Goal: Task Accomplishment & Management: Manage account settings

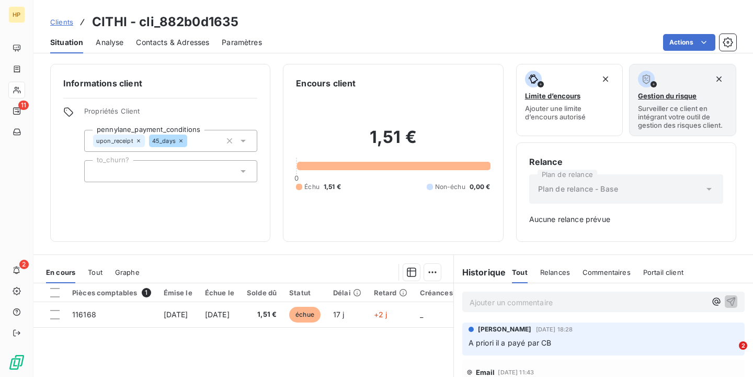
click at [58, 19] on span "Clients" at bounding box center [61, 22] width 23 height 8
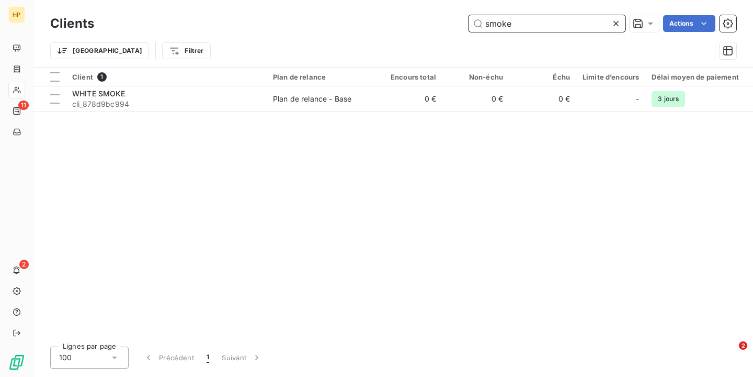
drag, startPoint x: 529, startPoint y: 21, endPoint x: 482, endPoint y: 20, distance: 47.1
click at [482, 21] on input "smoke" at bounding box center [547, 23] width 157 height 17
paste input "Family BBQ SA"
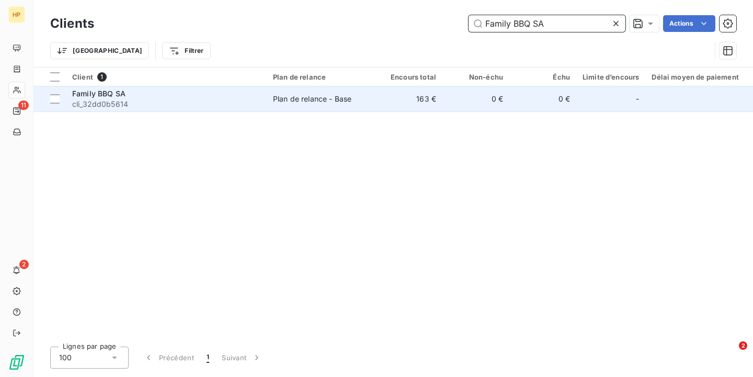
type input "Family BBQ SA"
click at [207, 94] on div "Family BBQ SA" at bounding box center [166, 93] width 188 height 10
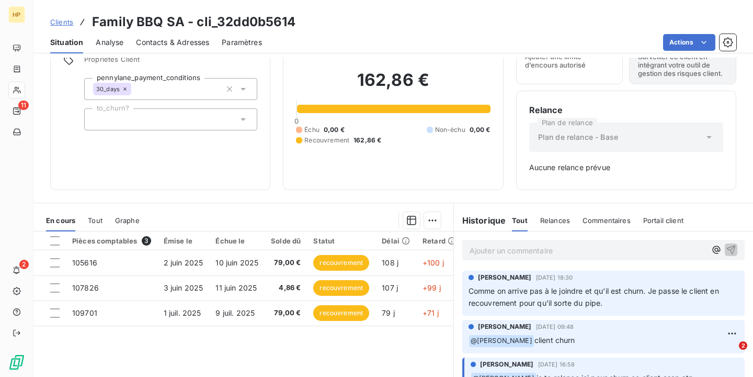
scroll to position [62, 0]
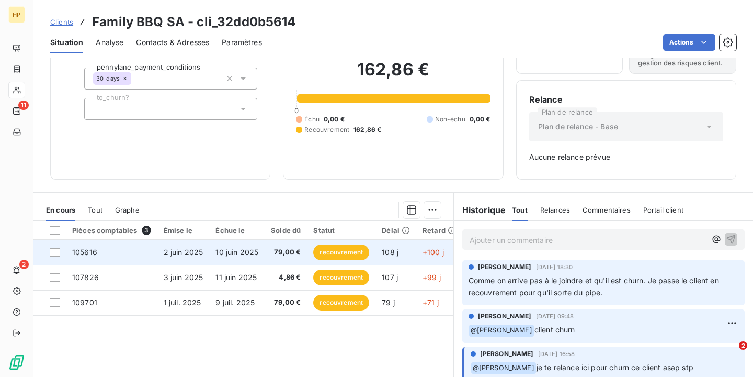
click at [255, 252] on span "10 juin 2025" at bounding box center [236, 251] width 43 height 9
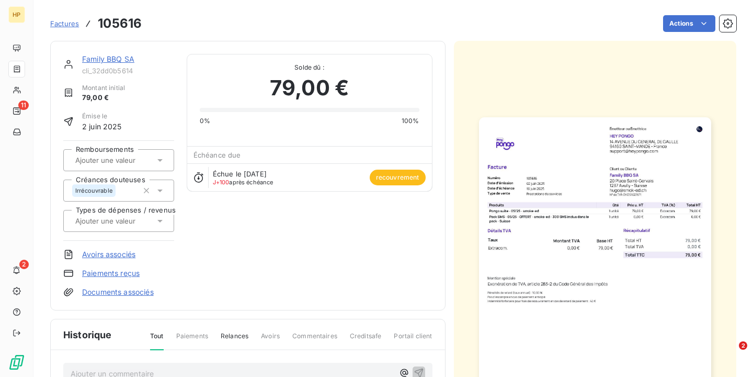
click at [514, 115] on html "HP 11 2 Factures 105616 Actions Family BBQ SA cli_32dd0b5614 Montant initial 79…" at bounding box center [376, 188] width 753 height 377
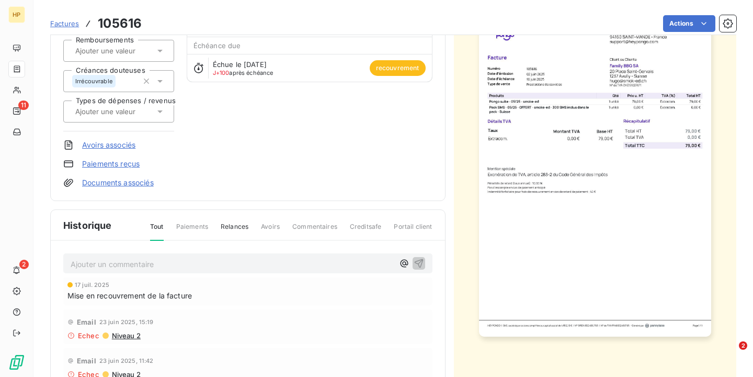
scroll to position [202, 0]
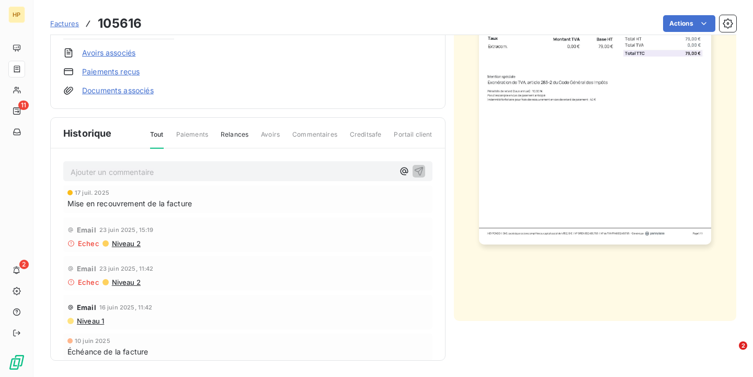
click at [514, 114] on img "button" at bounding box center [595, 80] width 232 height 328
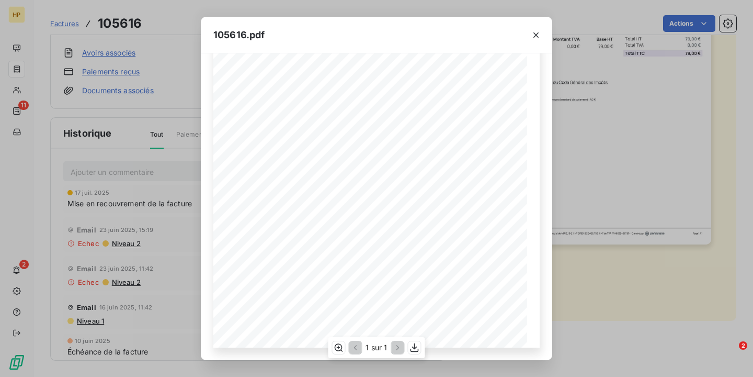
scroll to position [0, 0]
click at [416, 349] on icon "button" at bounding box center [414, 347] width 10 height 10
click at [169, 84] on div "105616.pdf 79,00 € 0,00 € 79,00 € Émetteur ou Émettrice HEY PONGO [STREET_ADDRE…" at bounding box center [376, 188] width 753 height 377
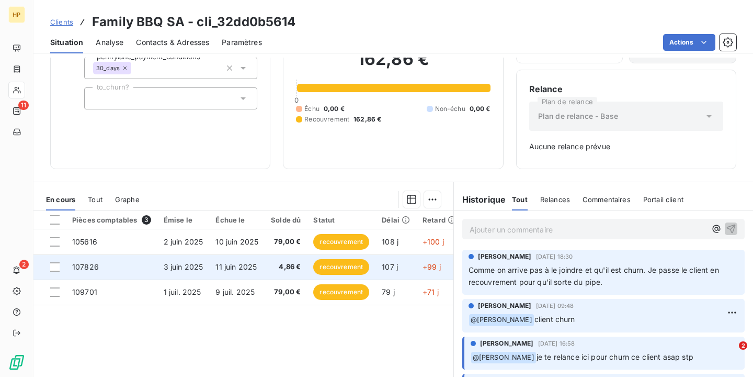
scroll to position [82, 0]
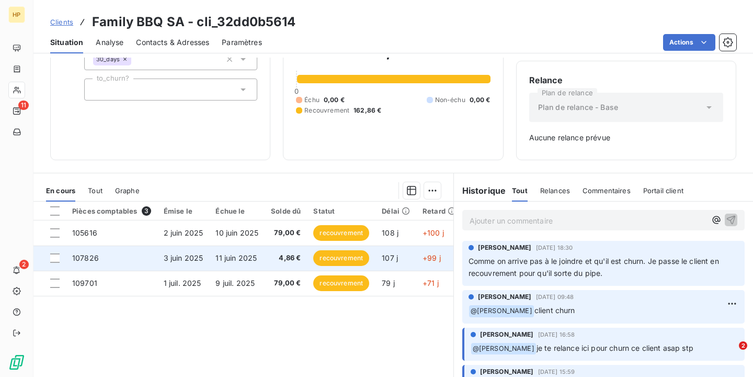
click at [236, 263] on td "11 juin 2025" at bounding box center [236, 257] width 55 height 25
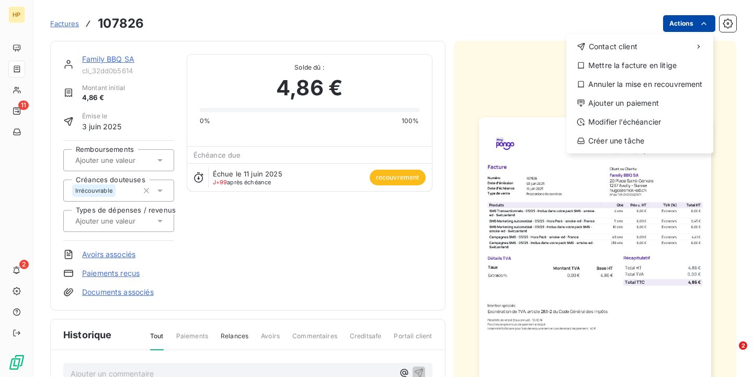
click at [697, 24] on html "HP 11 2 Factures 107826 Actions Contact client Mettre la facture en litige Annu…" at bounding box center [376, 188] width 753 height 377
click at [532, 85] on html "HP 11 2 Factures 107826 Actions Contact client Mettre la facture en litige Annu…" at bounding box center [376, 188] width 753 height 377
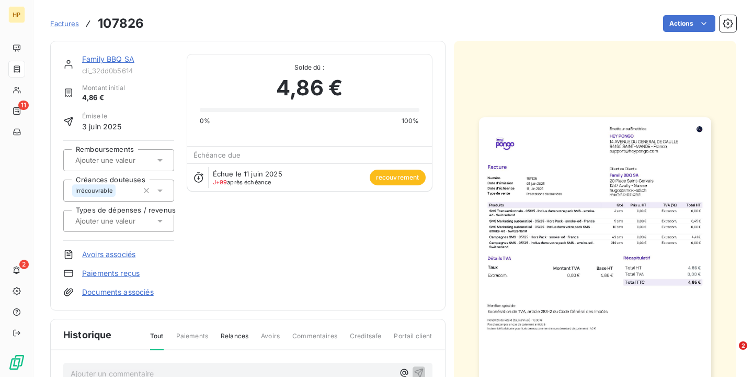
click at [532, 173] on img "button" at bounding box center [595, 281] width 232 height 328
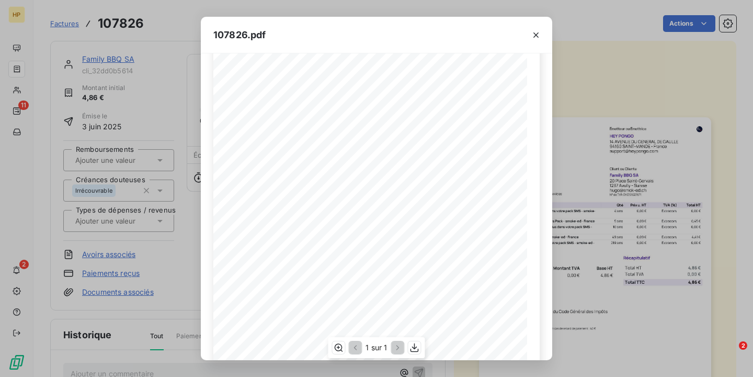
scroll to position [163, 0]
click at [412, 345] on icon "button" at bounding box center [414, 347] width 10 height 10
click at [129, 241] on div "107826.pdf 4,86 € 0,00 € 4,86 € Émetteur ou Émettrice HEY PONGO [STREET_ADDRESS…" at bounding box center [376, 188] width 753 height 377
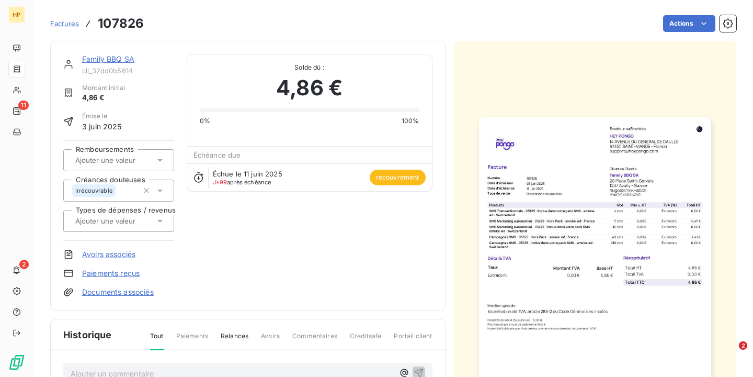
click at [67, 28] on link "Factures" at bounding box center [64, 23] width 29 height 10
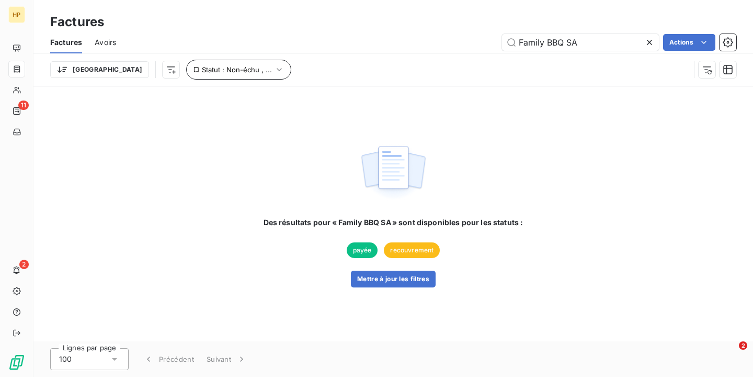
type input "Family BBQ SA"
click at [186, 74] on button "Statut : Non-échu , ..." at bounding box center [238, 70] width 105 height 20
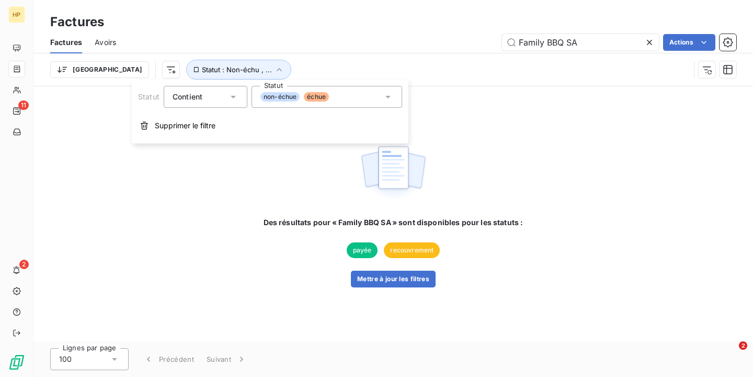
click at [406, 252] on span "recouvrement" at bounding box center [412, 250] width 56 height 16
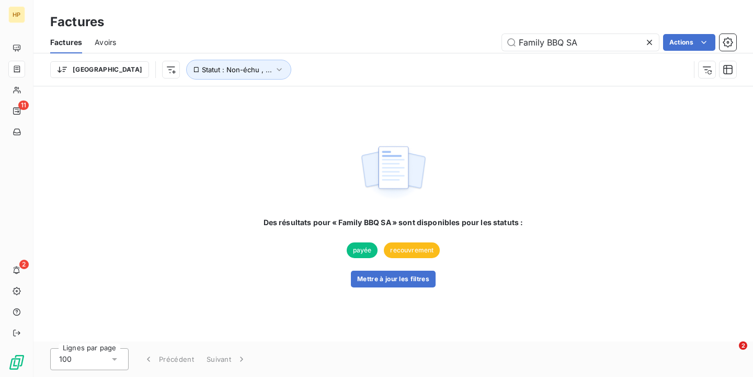
click at [402, 253] on span "recouvrement" at bounding box center [412, 250] width 56 height 16
click at [202, 73] on span "Statut : Non-échu , ..." at bounding box center [237, 69] width 70 height 8
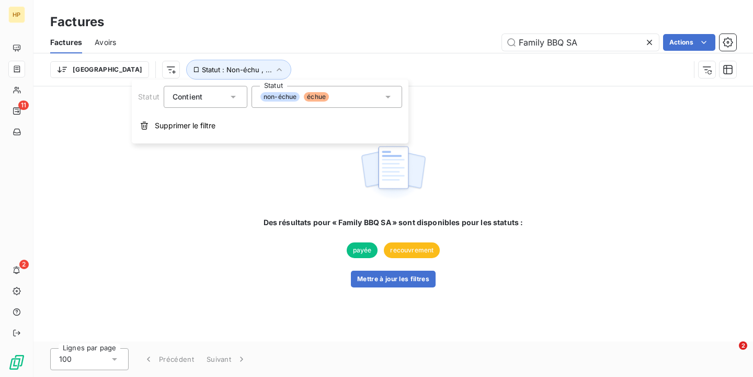
click at [362, 96] on div "non-échue échue" at bounding box center [327, 97] width 151 height 22
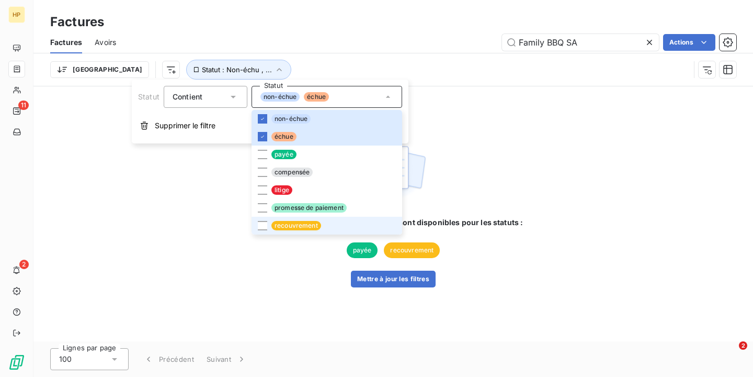
click at [312, 221] on span "recouvrement" at bounding box center [296, 225] width 50 height 9
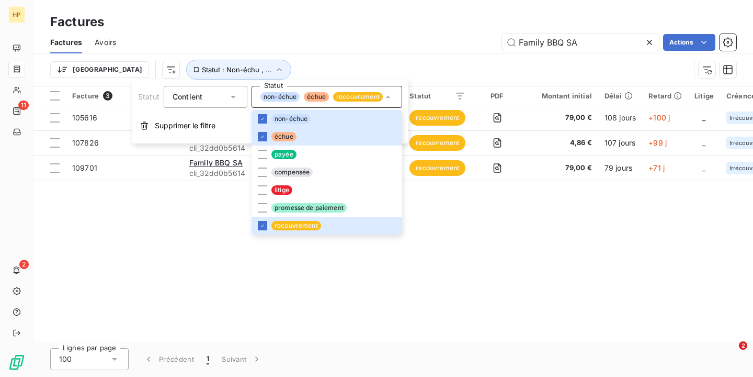
click at [416, 43] on div "Family BBQ SA Actions" at bounding box center [433, 42] width 608 height 17
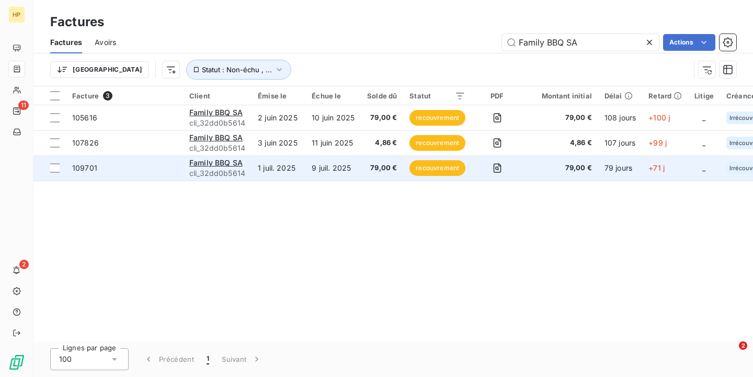
click at [323, 169] on td "9 juil. 2025" at bounding box center [332, 167] width 55 height 25
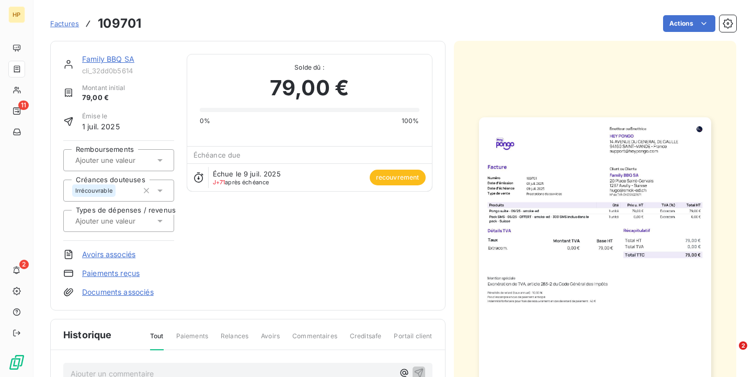
click at [510, 207] on img "button" at bounding box center [595, 281] width 232 height 328
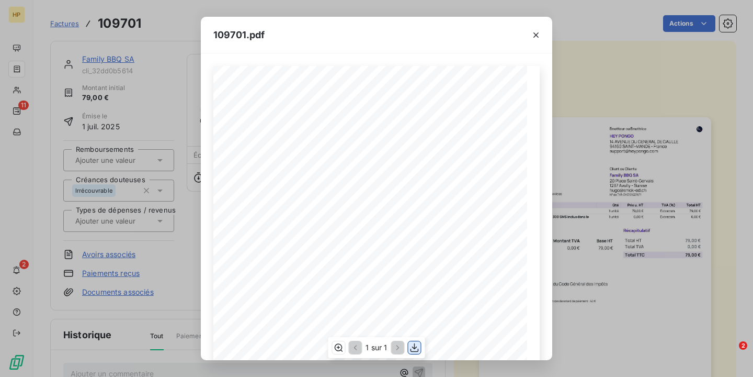
click at [413, 350] on icon "button" at bounding box center [414, 347] width 10 height 10
